Goal: Information Seeking & Learning: Understand process/instructions

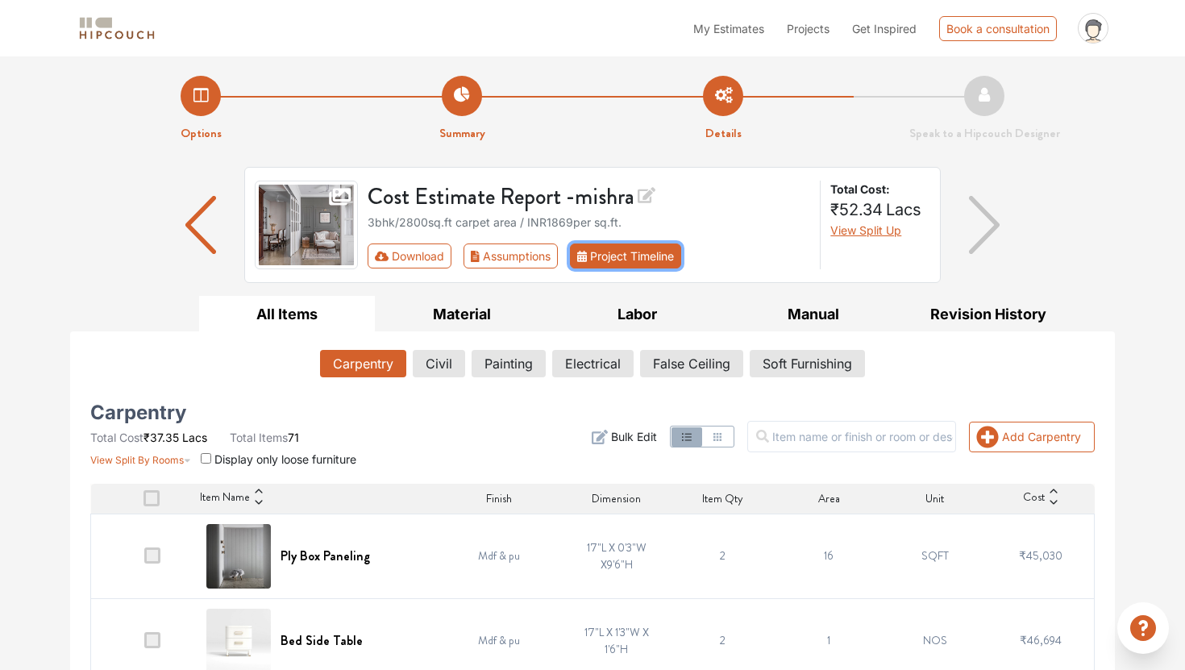
click at [649, 252] on button "Project Timeline" at bounding box center [625, 256] width 111 height 25
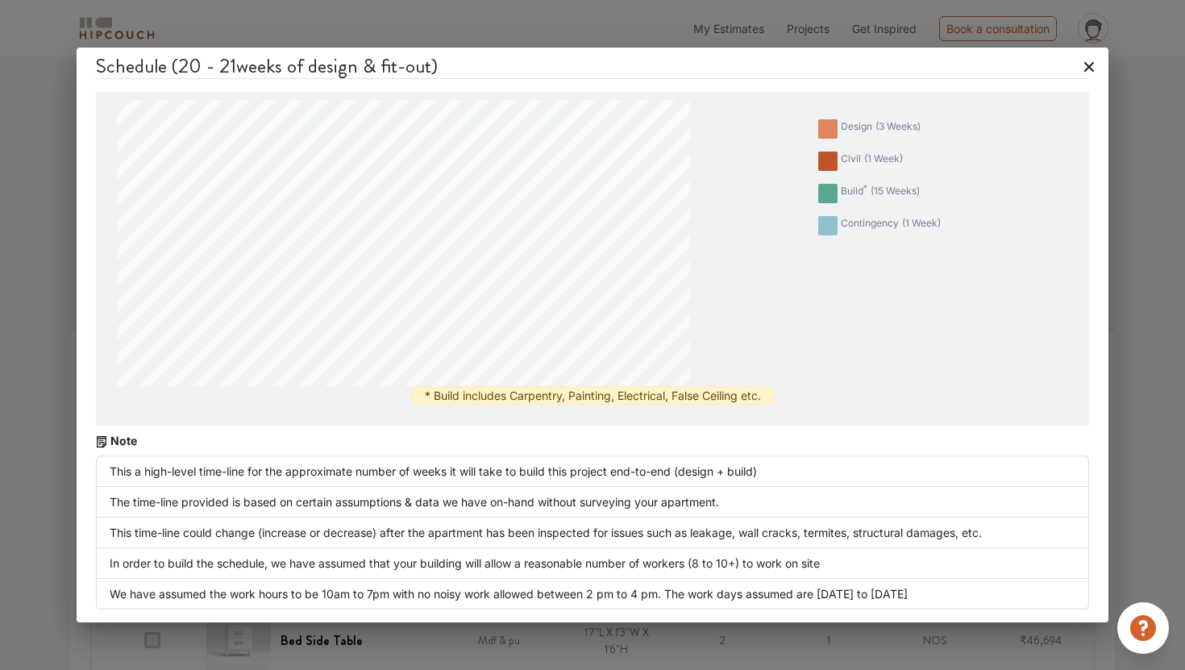
click at [1089, 69] on icon at bounding box center [1089, 67] width 26 height 26
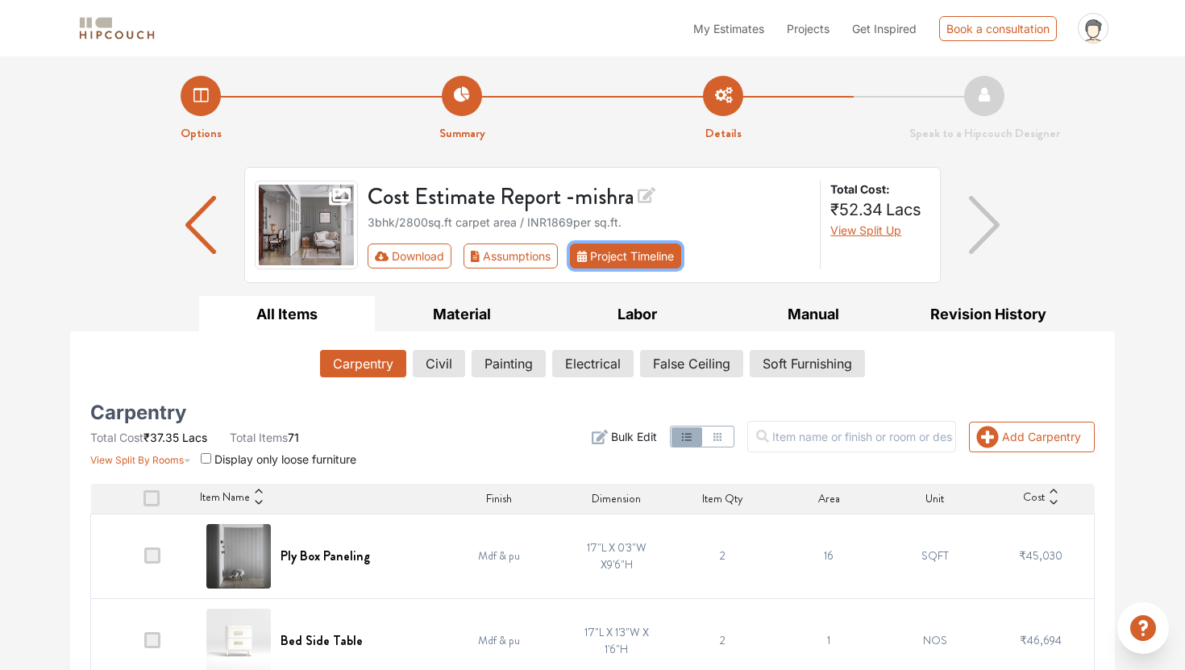
click at [644, 246] on button "Project Timeline" at bounding box center [625, 256] width 111 height 25
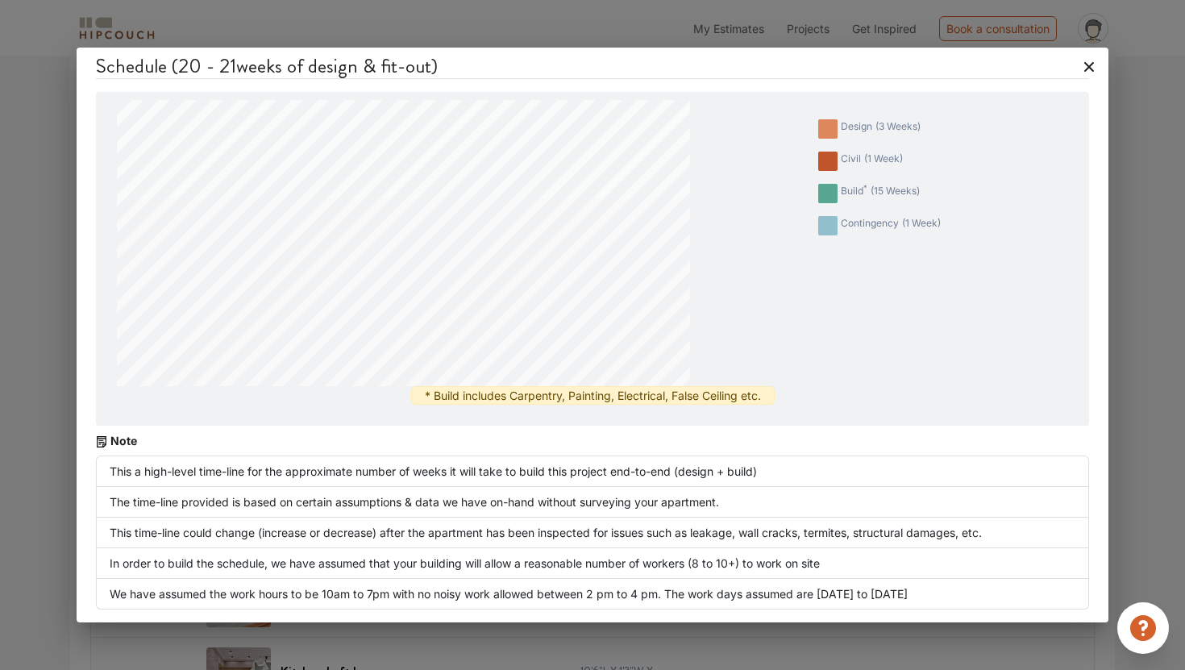
scroll to position [561, 0]
click at [1091, 62] on icon at bounding box center [1089, 67] width 26 height 26
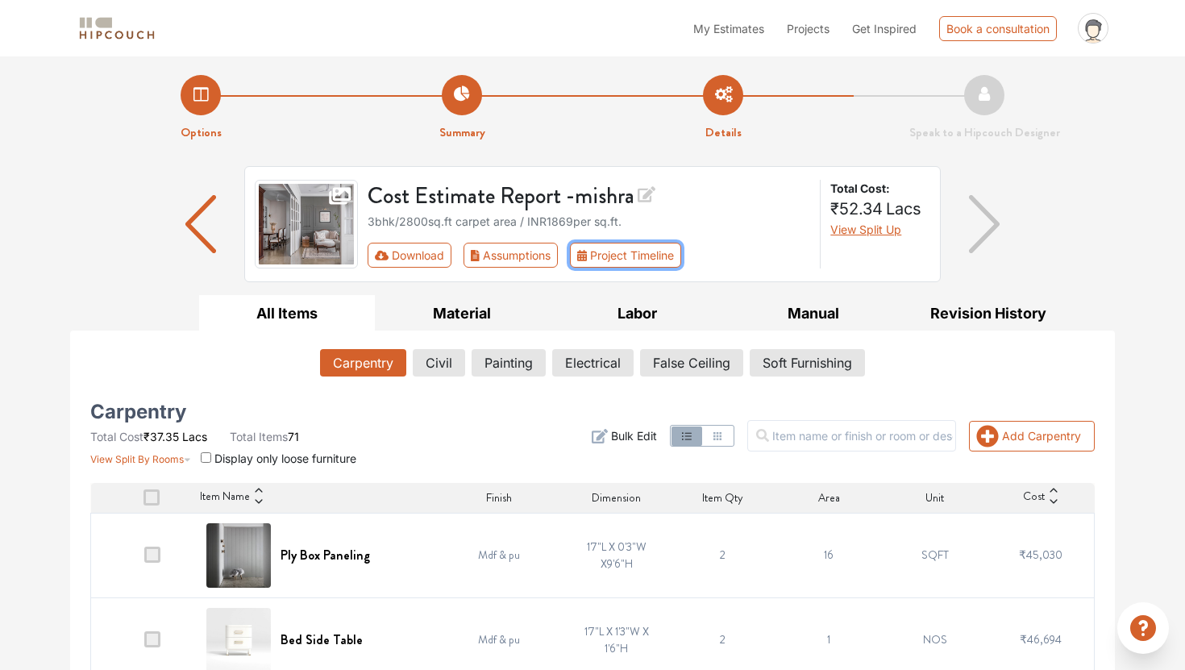
scroll to position [0, 0]
click at [826, 360] on button "Soft Furnishing" at bounding box center [808, 363] width 114 height 27
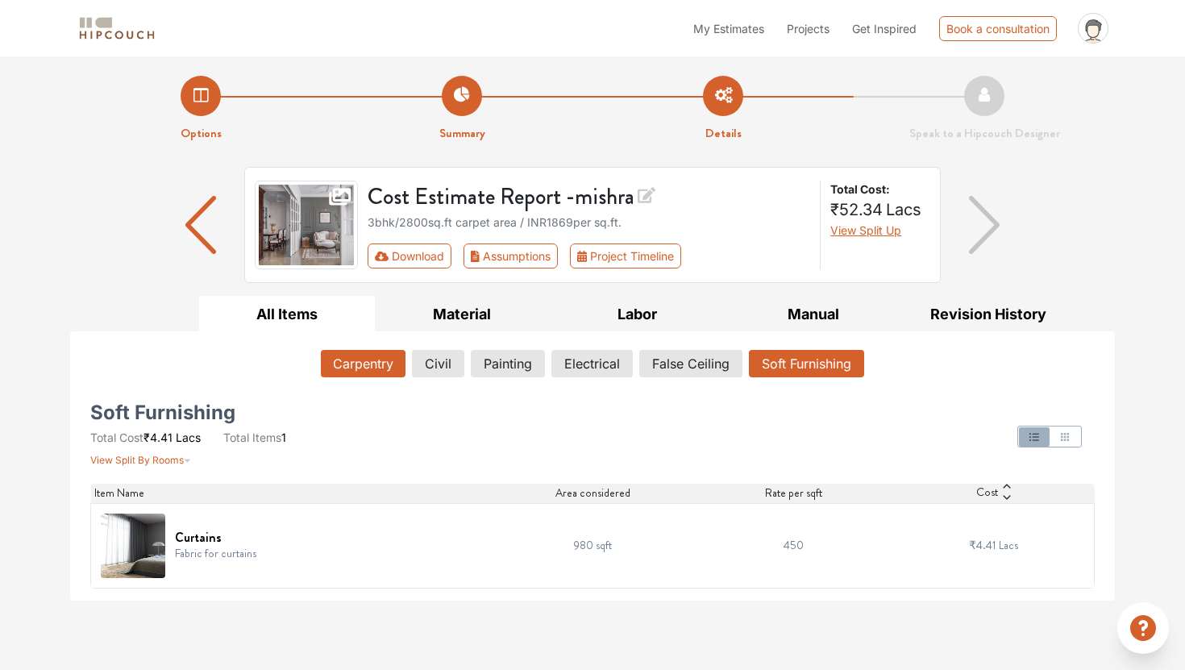
click at [375, 361] on button "Carpentry" at bounding box center [363, 363] width 85 height 27
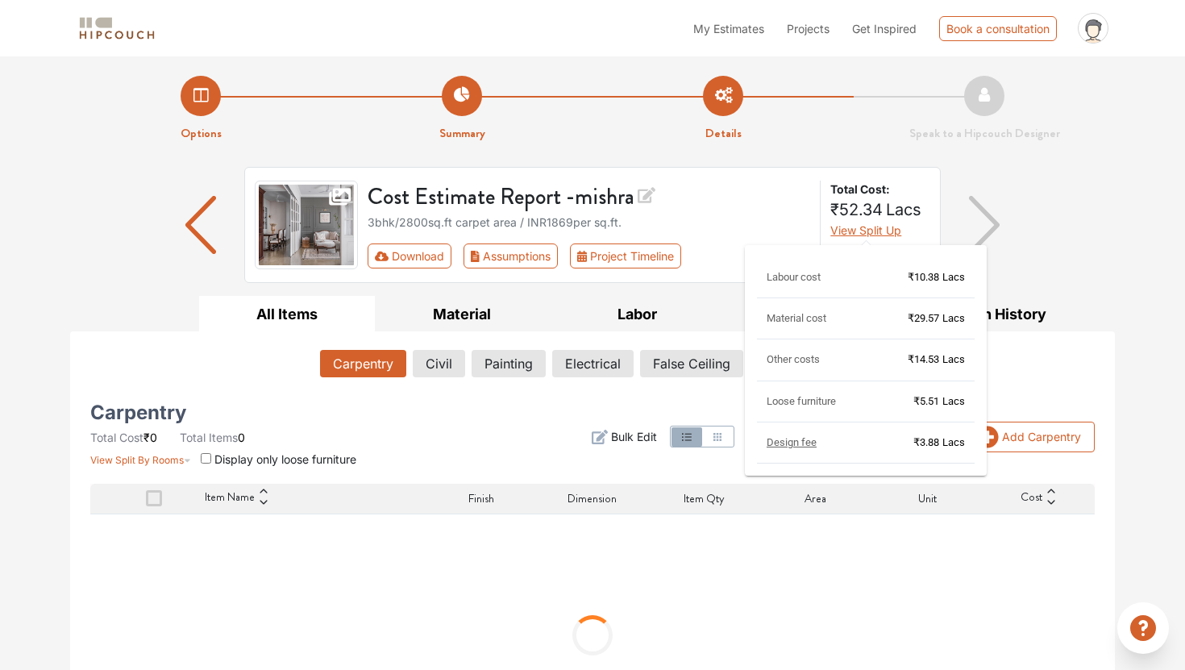
click at [894, 231] on span "View Split Up" at bounding box center [866, 230] width 71 height 14
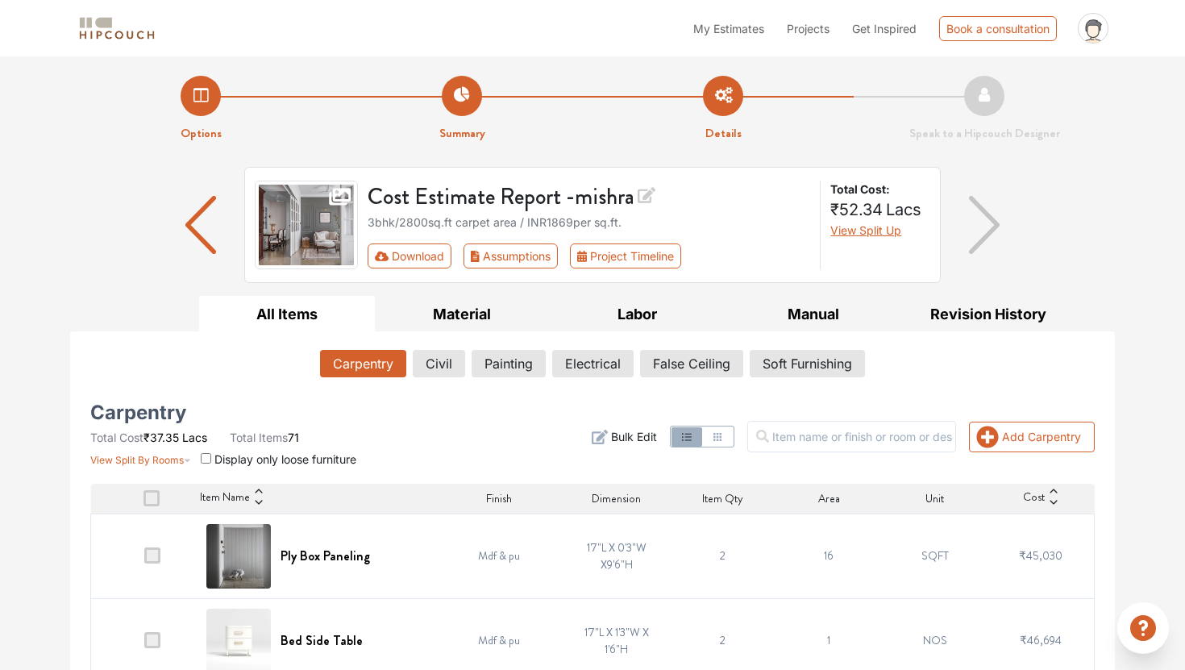
click at [814, 359] on span "Design fee" at bounding box center [811, 355] width 38 height 6
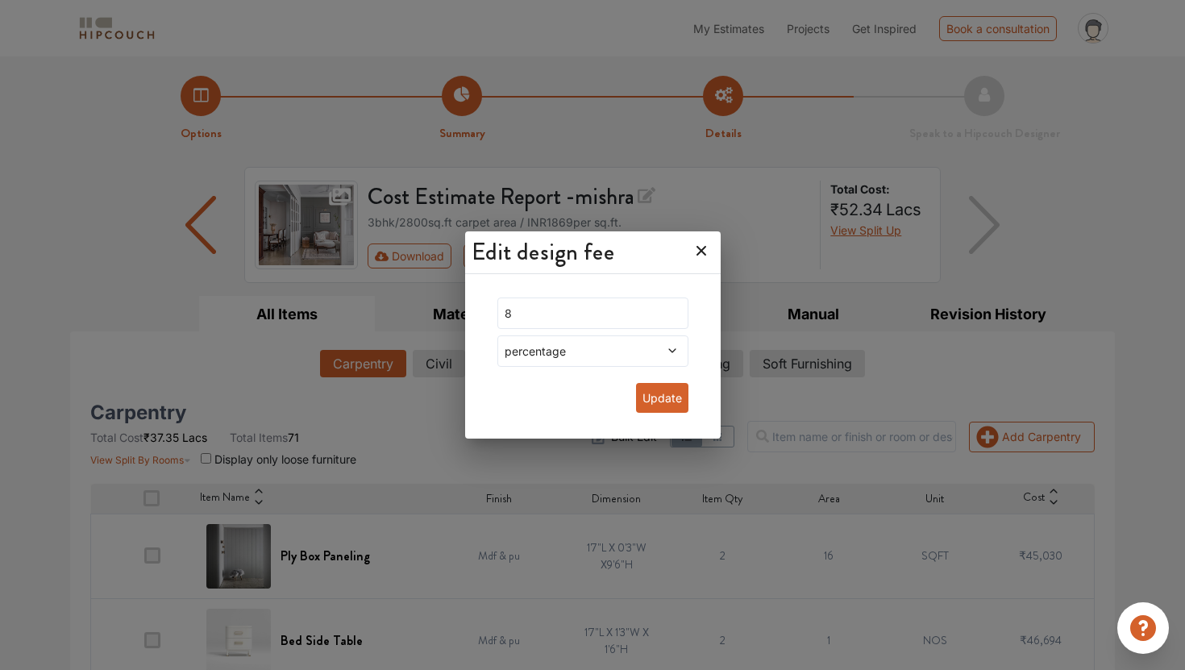
click at [689, 255] on icon at bounding box center [702, 251] width 26 height 26
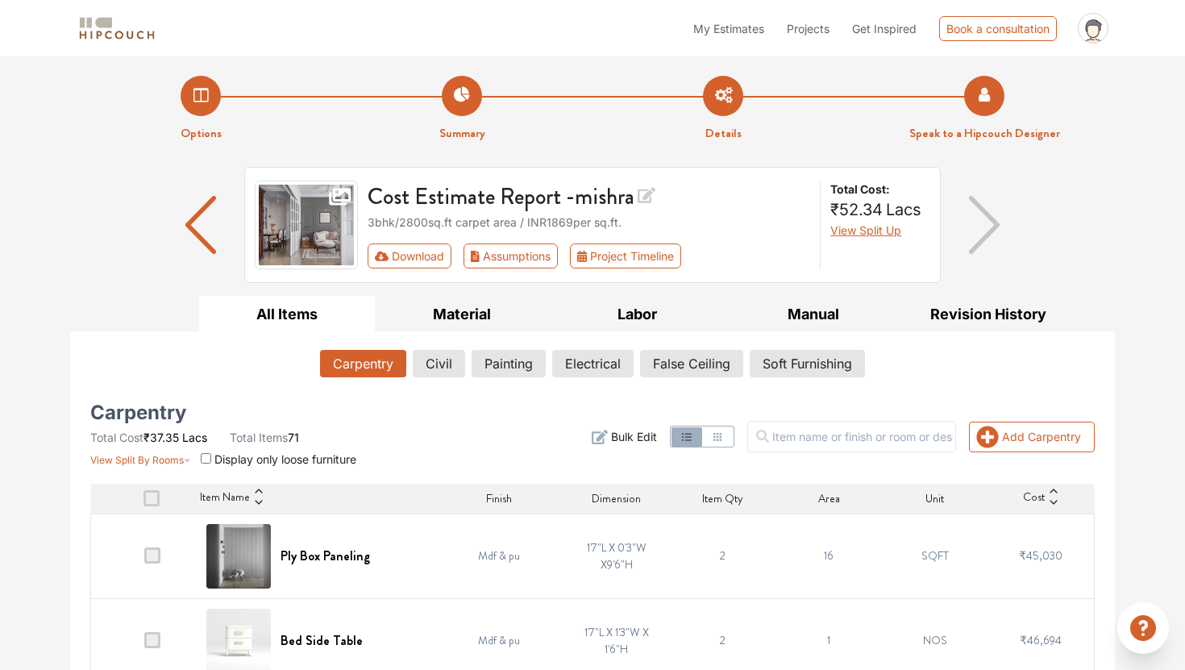
click at [1000, 98] on li "Speak to a Hipcouch Designer" at bounding box center [984, 109] width 261 height 67
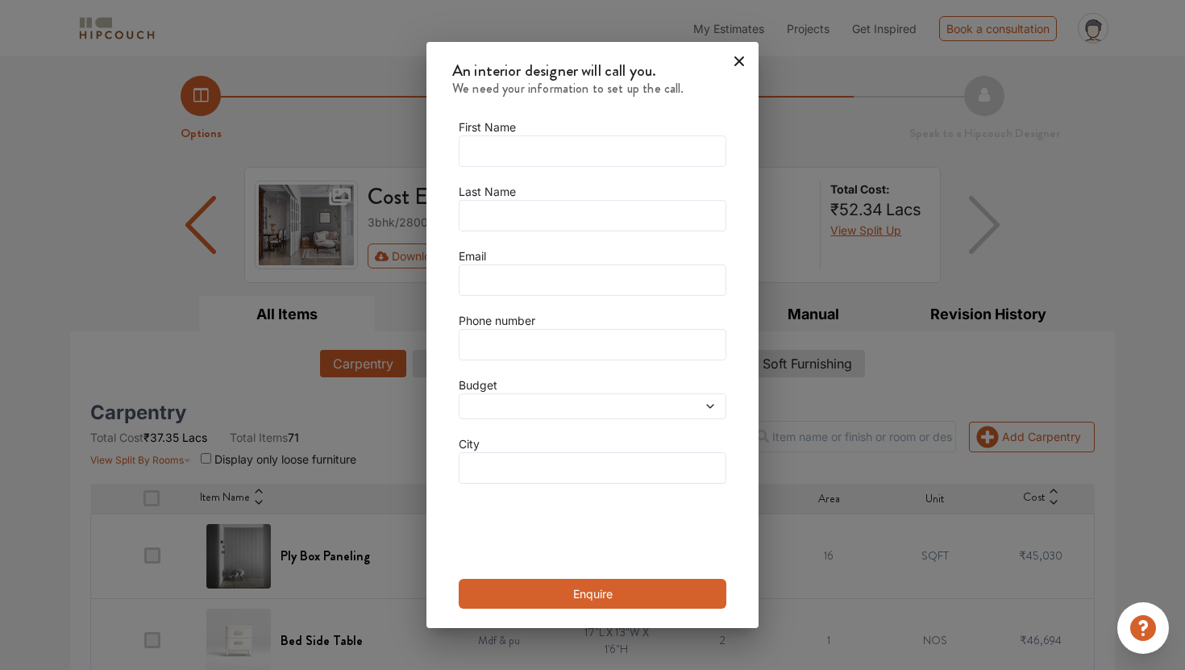
click at [731, 66] on icon at bounding box center [739, 61] width 26 height 26
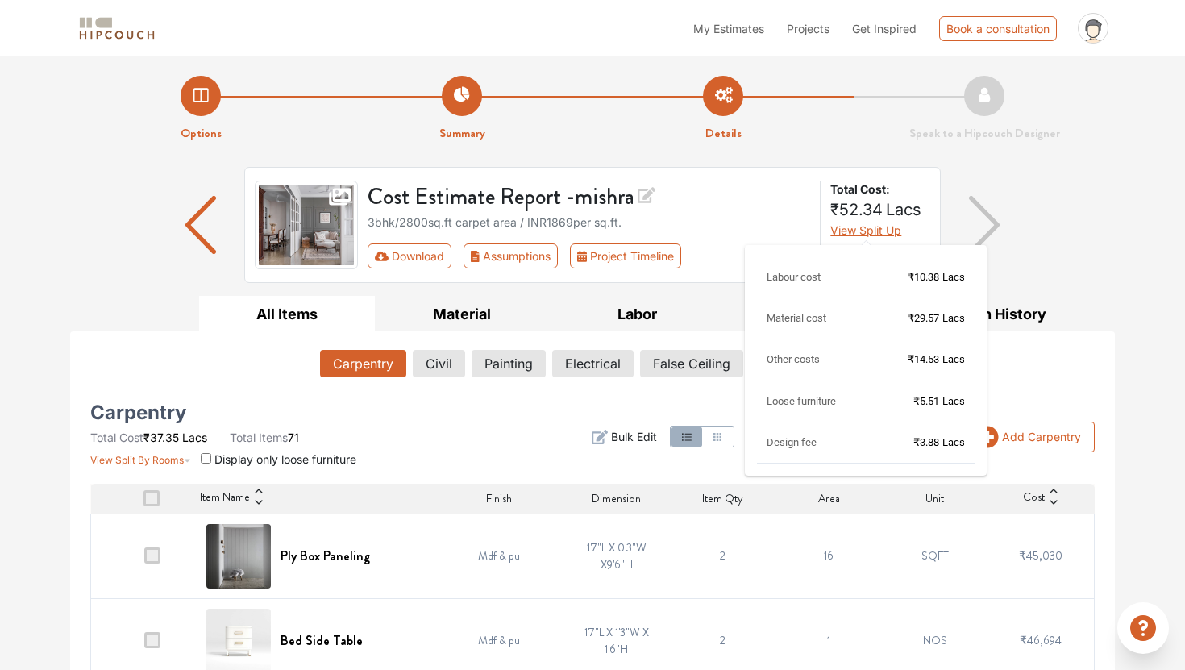
click at [897, 234] on span "View Split Up" at bounding box center [866, 230] width 71 height 14
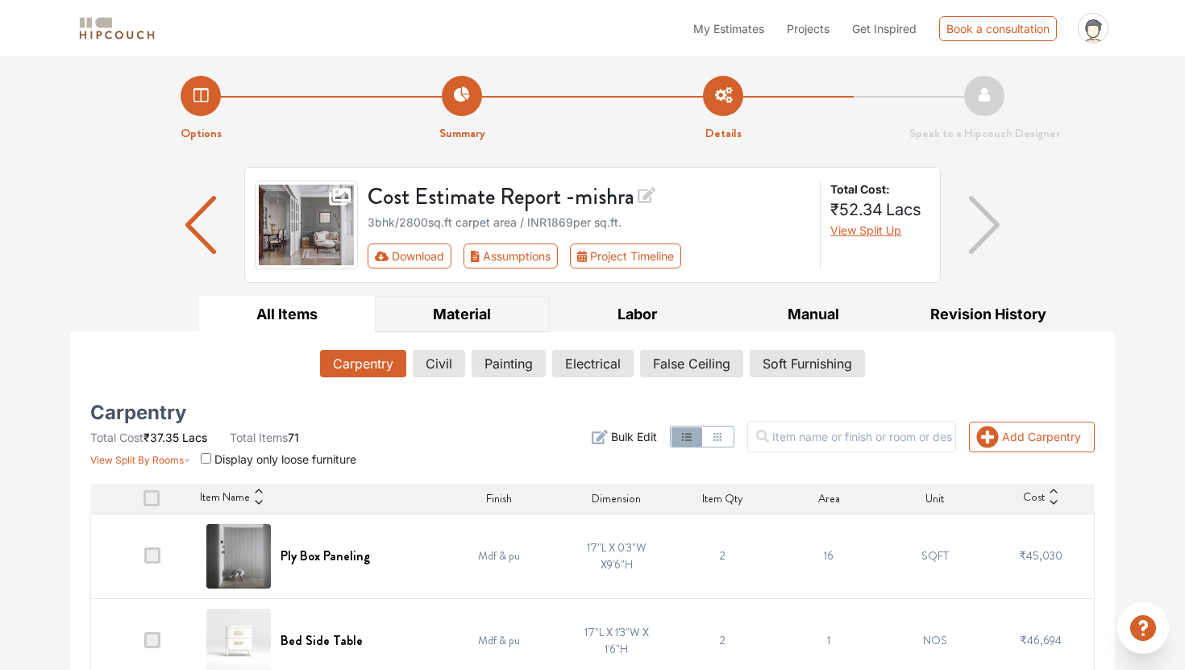
click at [486, 312] on button "Material" at bounding box center [463, 314] width 176 height 36
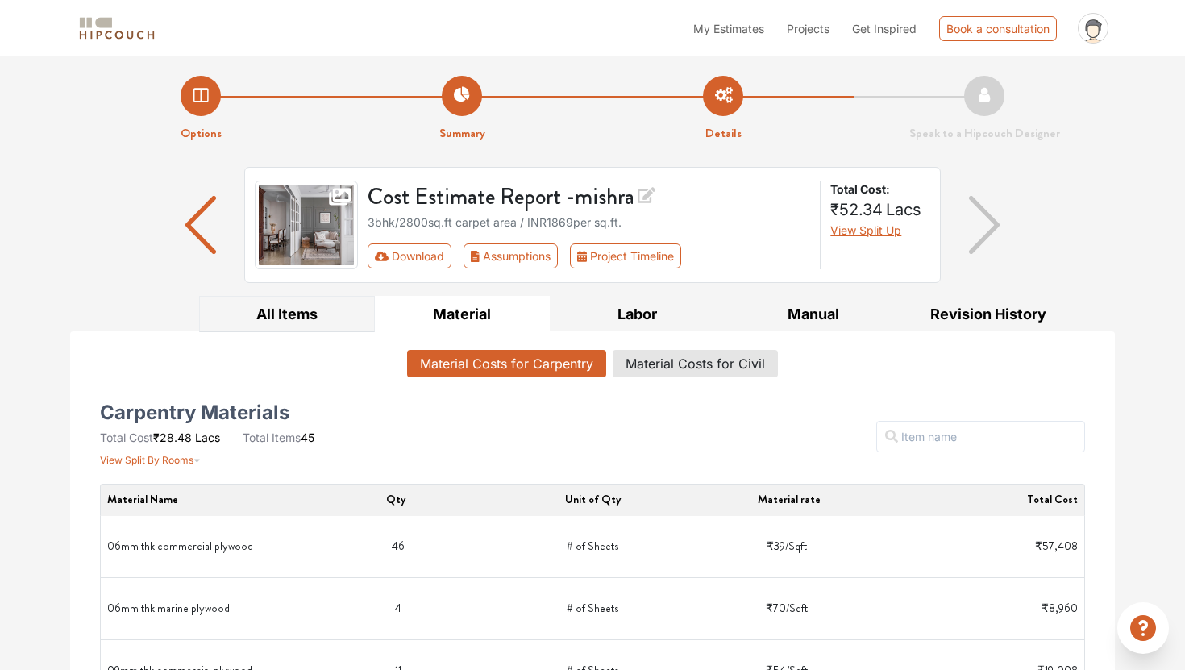
click at [335, 308] on button "All Items" at bounding box center [287, 314] width 176 height 36
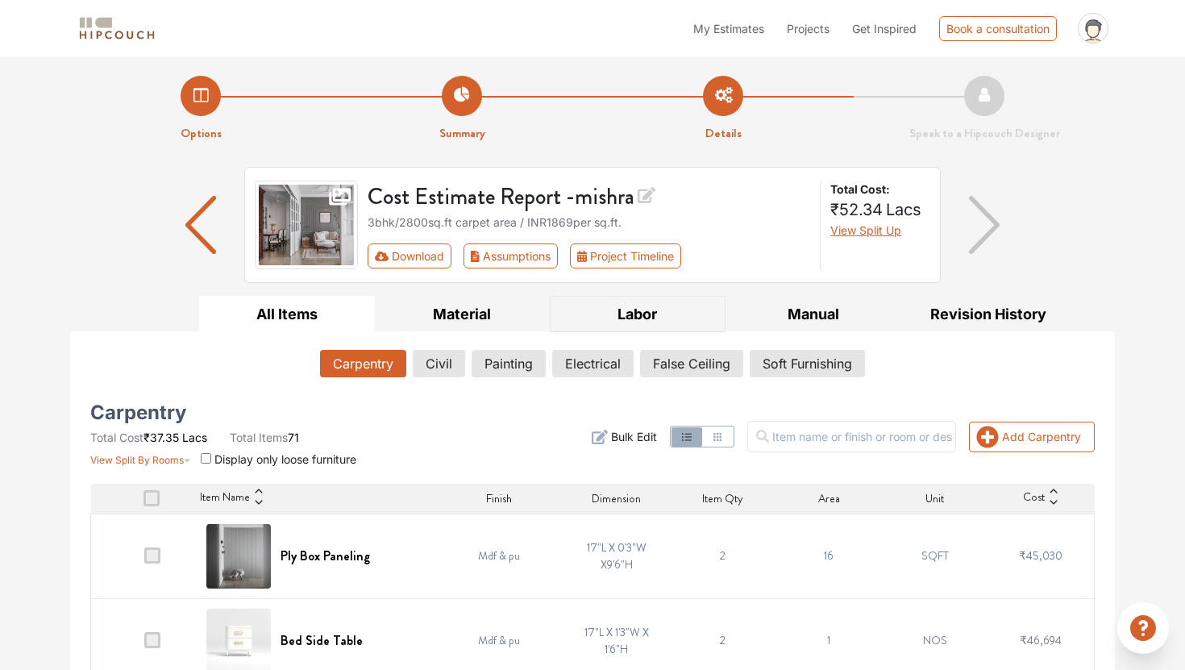
click at [672, 314] on button "Labor" at bounding box center [638, 314] width 176 height 36
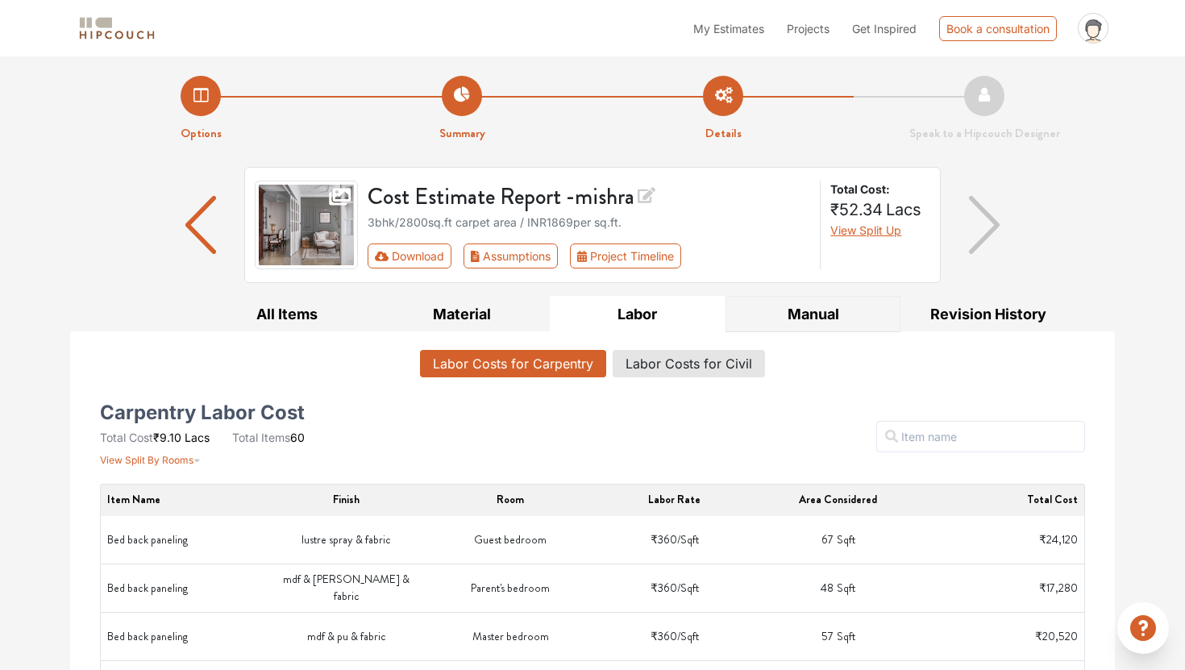
click at [799, 318] on button "Manual" at bounding box center [814, 314] width 176 height 36
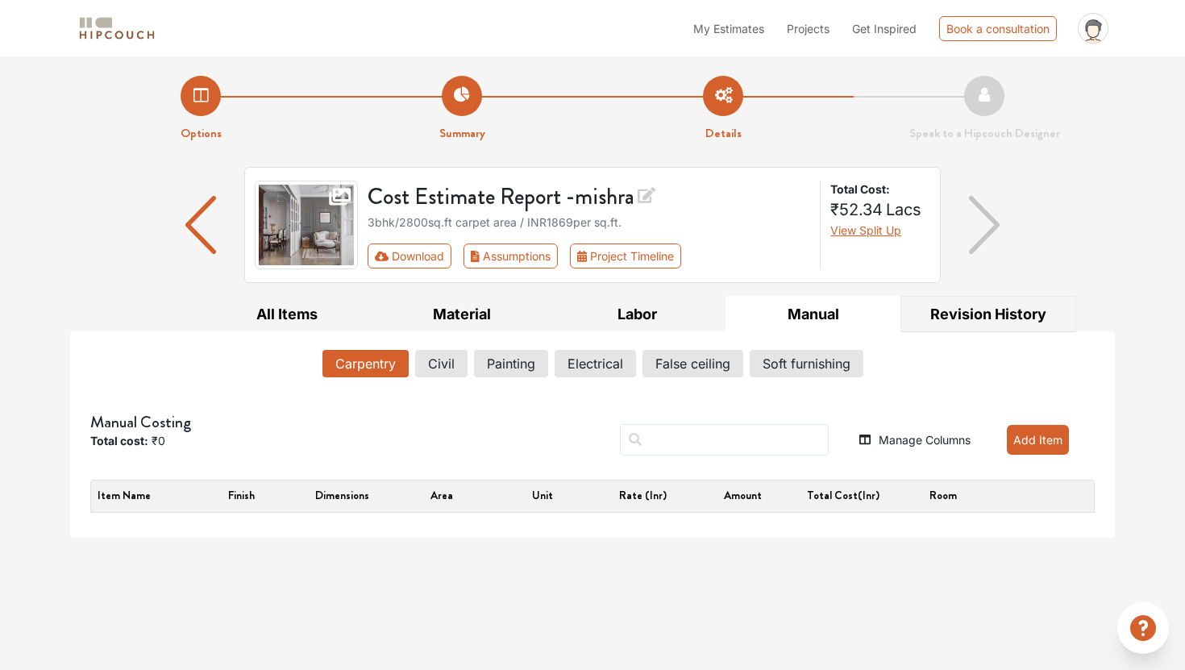
click at [983, 315] on button "Revision History" at bounding box center [989, 314] width 176 height 36
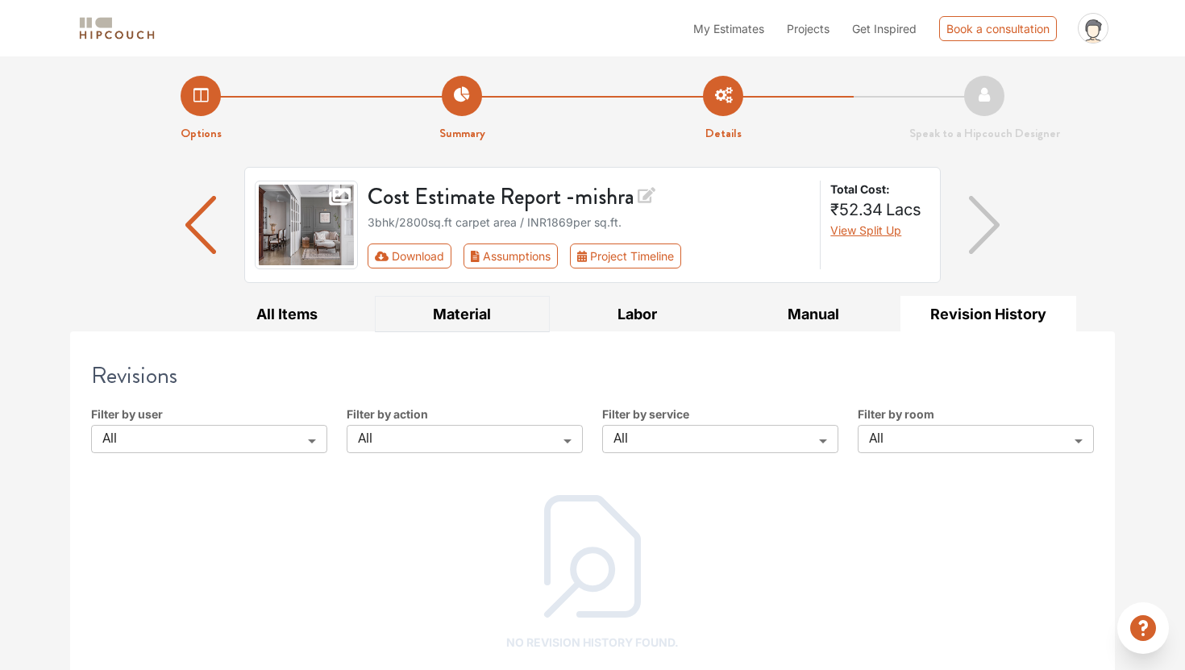
click at [522, 310] on button "Material" at bounding box center [463, 314] width 176 height 36
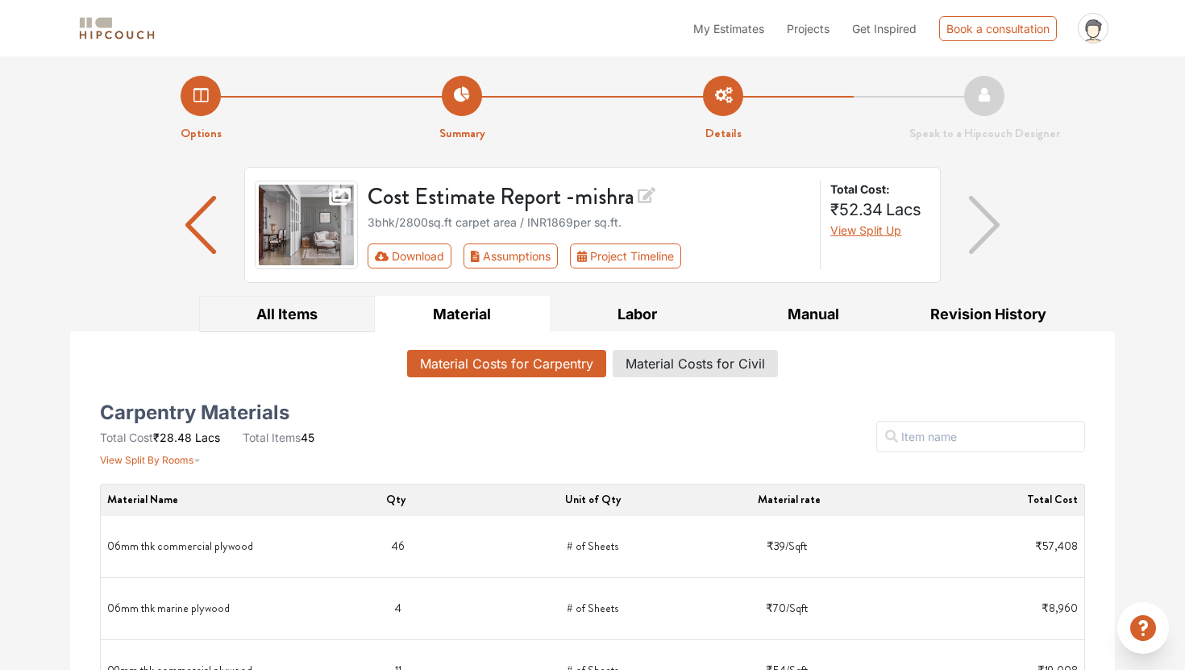
click at [330, 308] on button "All Items" at bounding box center [287, 314] width 176 height 36
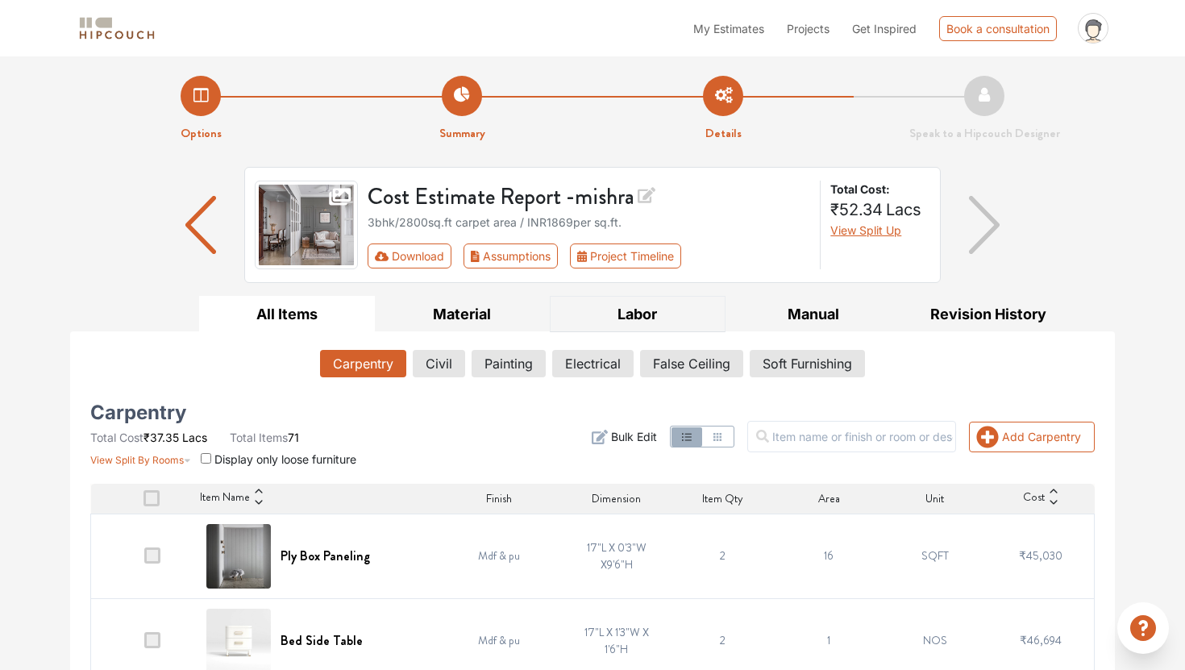
click at [625, 306] on button "Labor" at bounding box center [638, 314] width 176 height 36
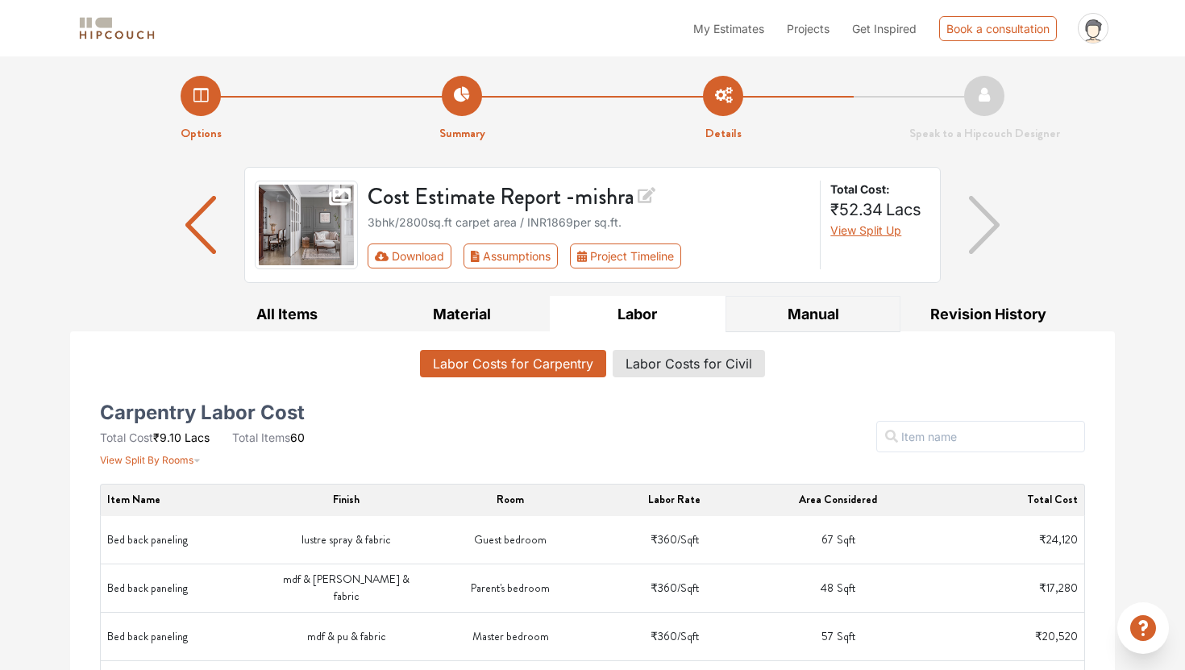
click at [837, 314] on button "Manual" at bounding box center [814, 314] width 176 height 36
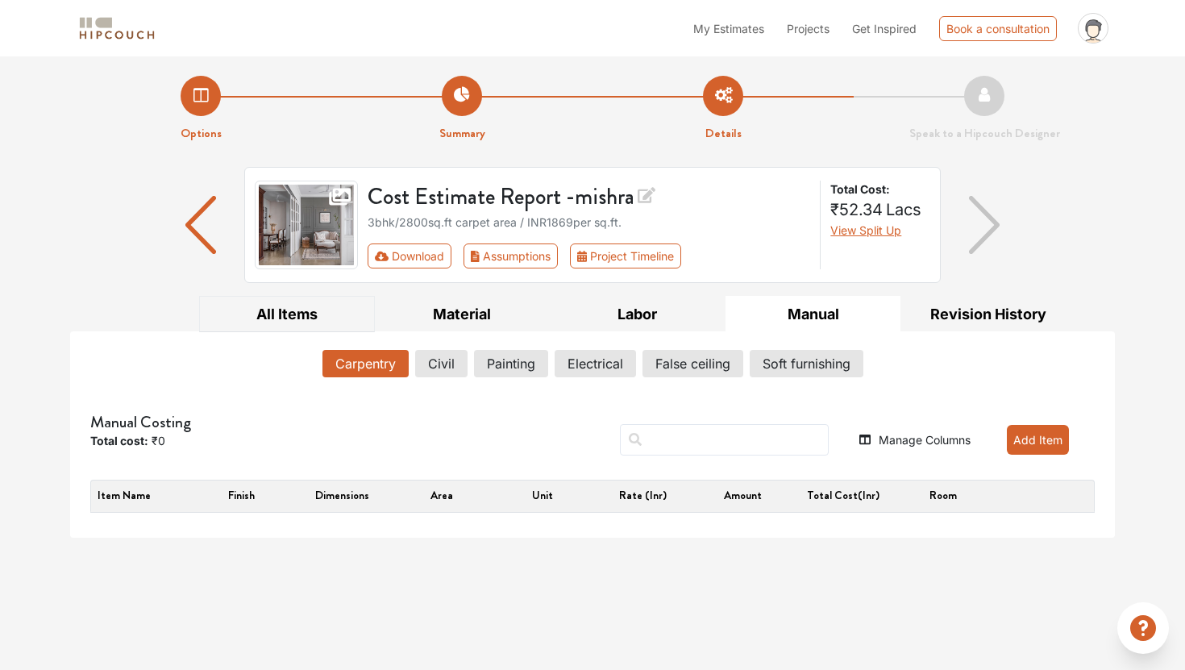
click at [337, 314] on button "All Items" at bounding box center [287, 314] width 176 height 36
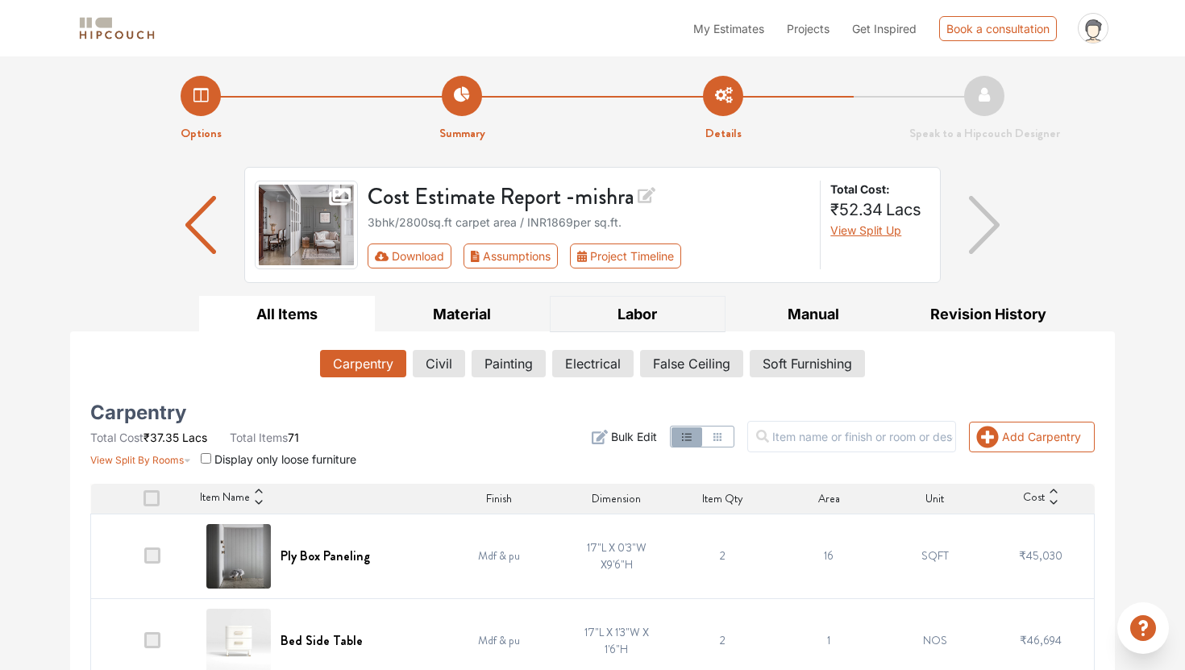
drag, startPoint x: 690, startPoint y: 331, endPoint x: 1088, endPoint y: 207, distance: 416.2
click at [343, 195] on icon at bounding box center [342, 195] width 26 height 23
click at [331, 226] on img at bounding box center [306, 225] width 103 height 89
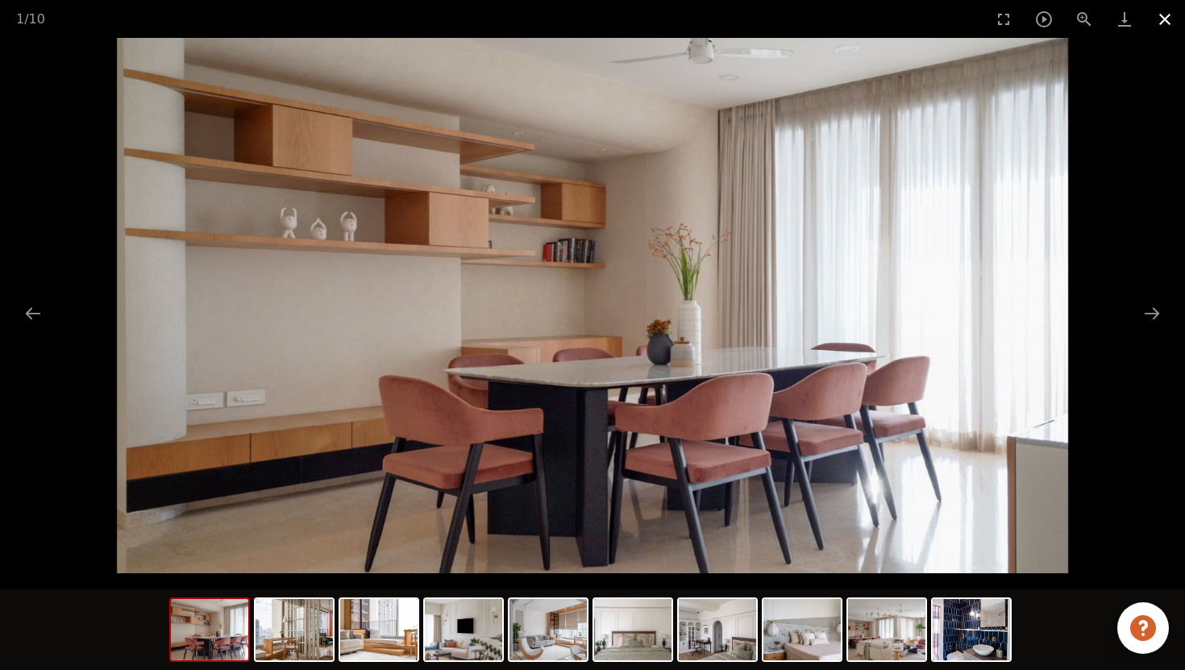
click at [1166, 17] on button "Close gallery" at bounding box center [1165, 19] width 40 height 38
